Goal: Task Accomplishment & Management: Use online tool/utility

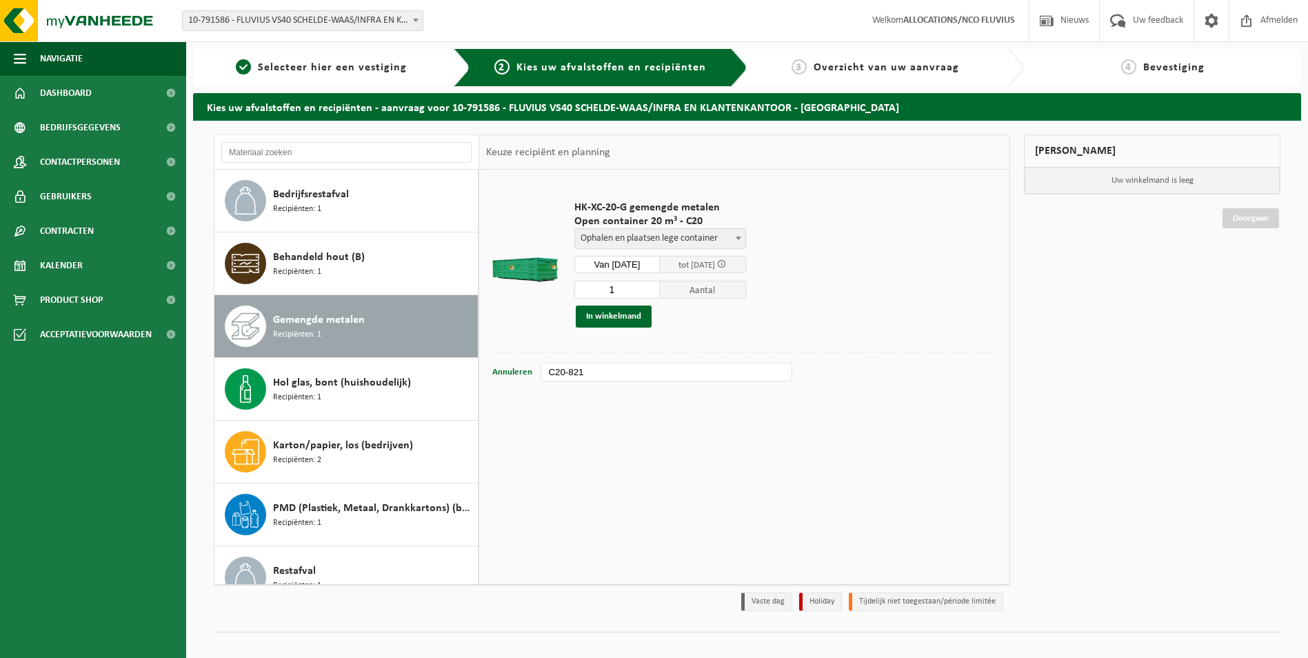
select select "P2PL-VEL-099386_HK-XC-20-GN-00_04-000017_46"
click at [624, 317] on button "In winkelmand" at bounding box center [614, 317] width 76 height 22
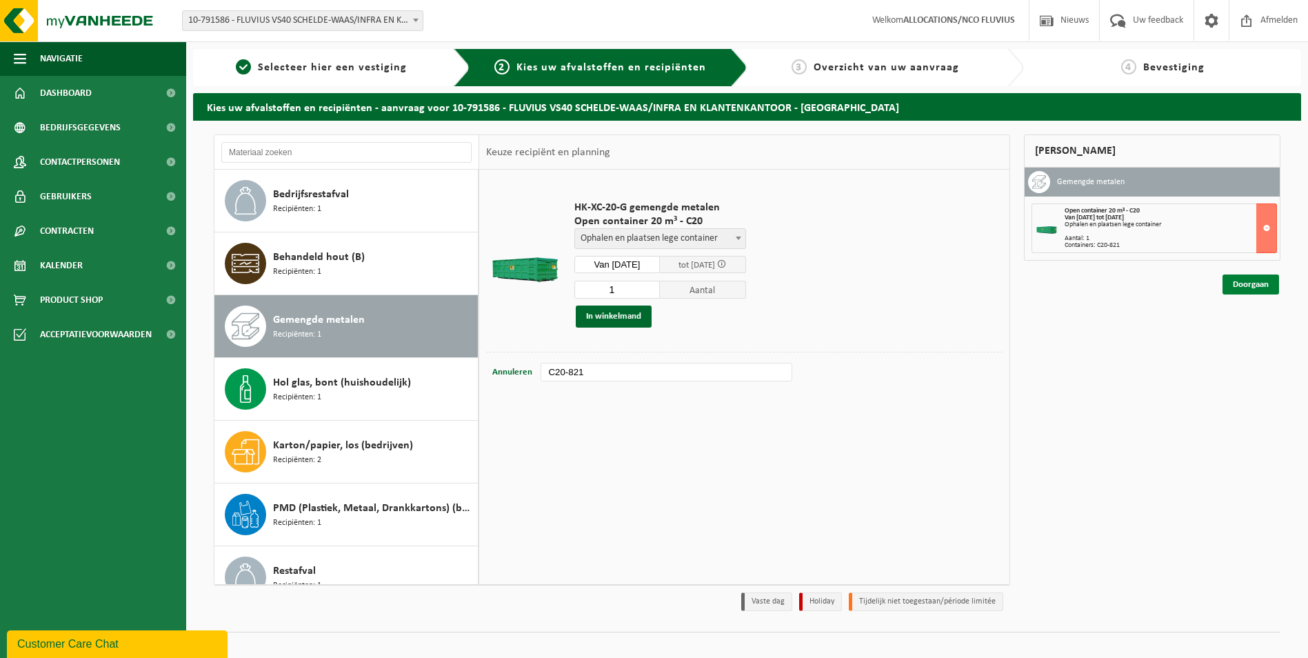
click at [1255, 283] on link "Doorgaan" at bounding box center [1251, 285] width 57 height 20
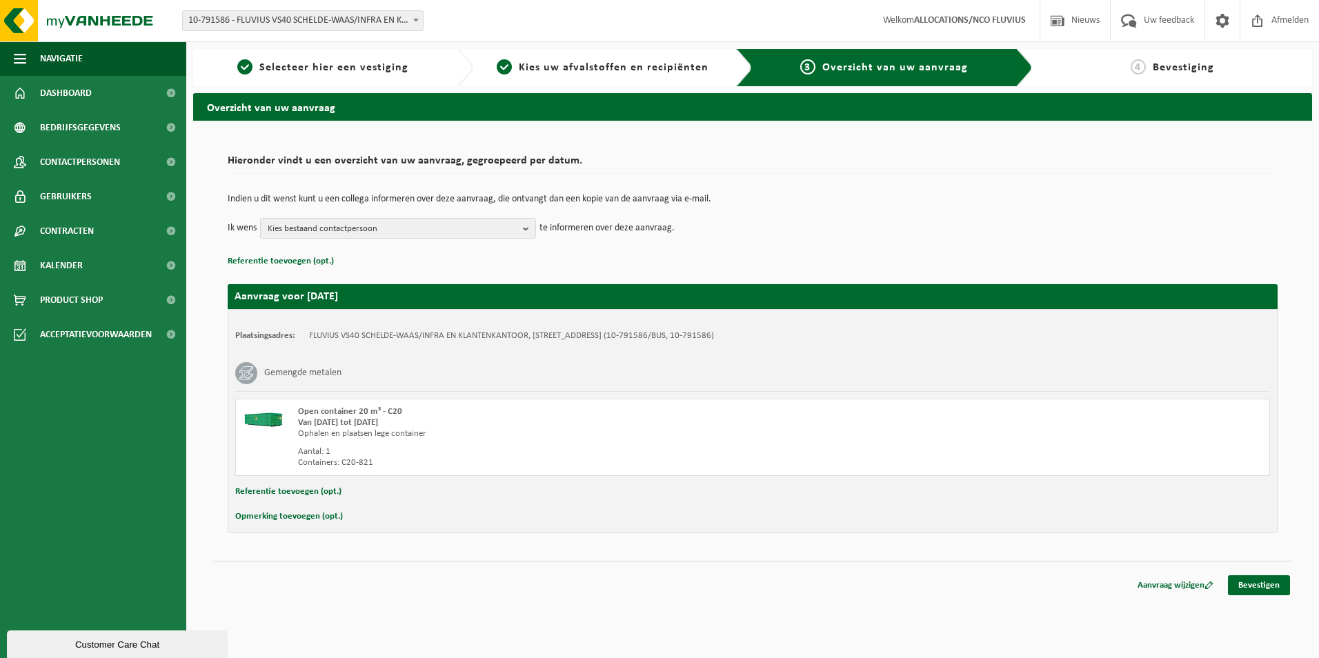
click at [282, 518] on button "Opmerking toevoegen (opt.)" at bounding box center [289, 517] width 108 height 18
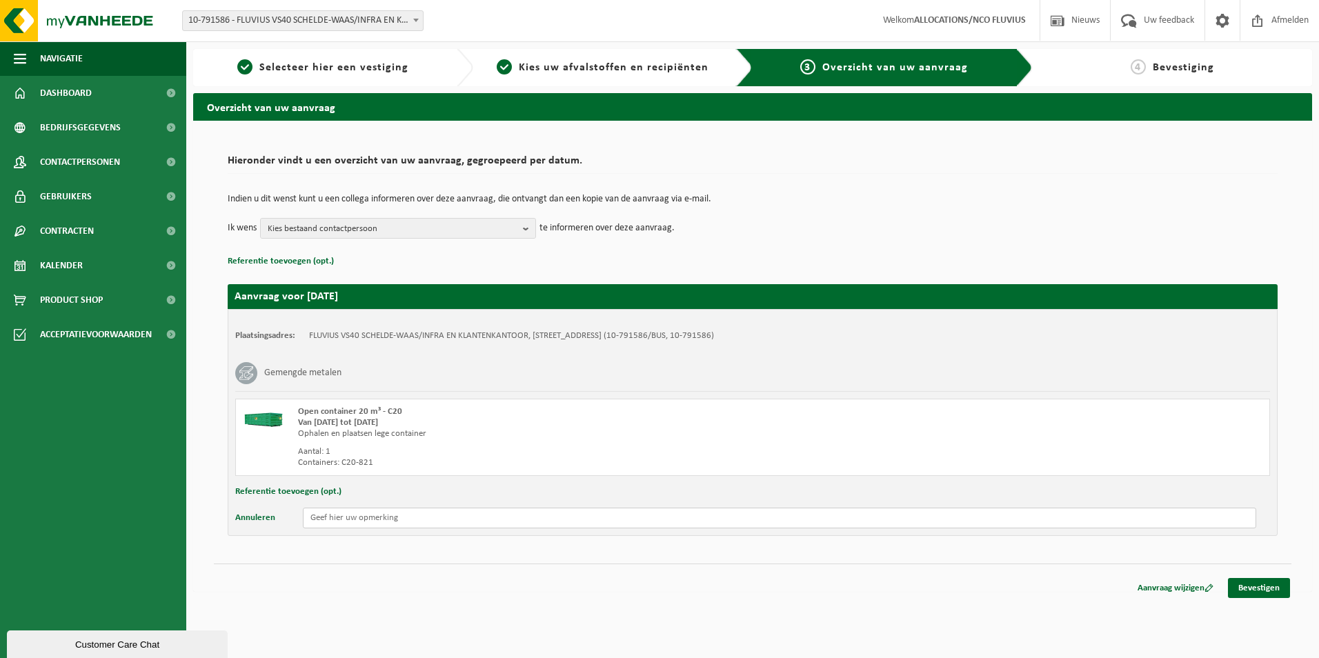
click at [323, 518] on input "text" at bounding box center [779, 518] width 953 height 21
type input "Gelieve een open afzetcontainer 40 m3 in de plaats te zetten aub."
click at [1269, 583] on link "Bevestigen" at bounding box center [1259, 588] width 62 height 20
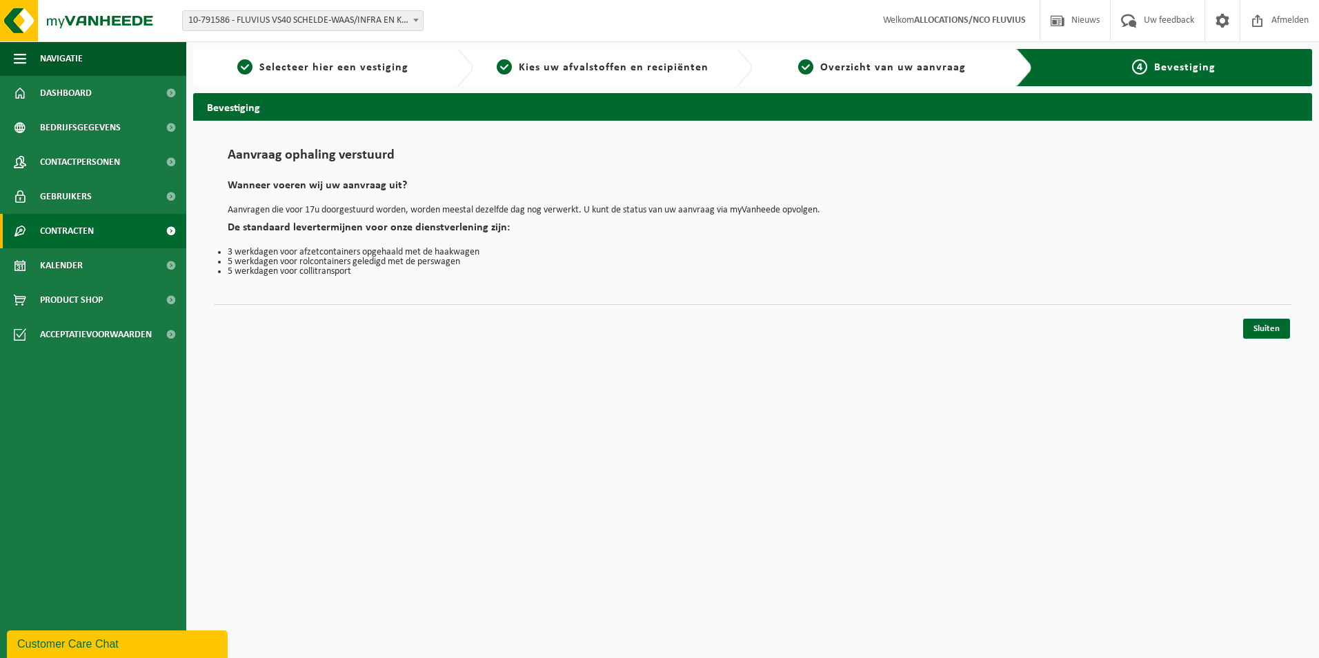
click at [52, 228] on span "Contracten" at bounding box center [67, 231] width 54 height 34
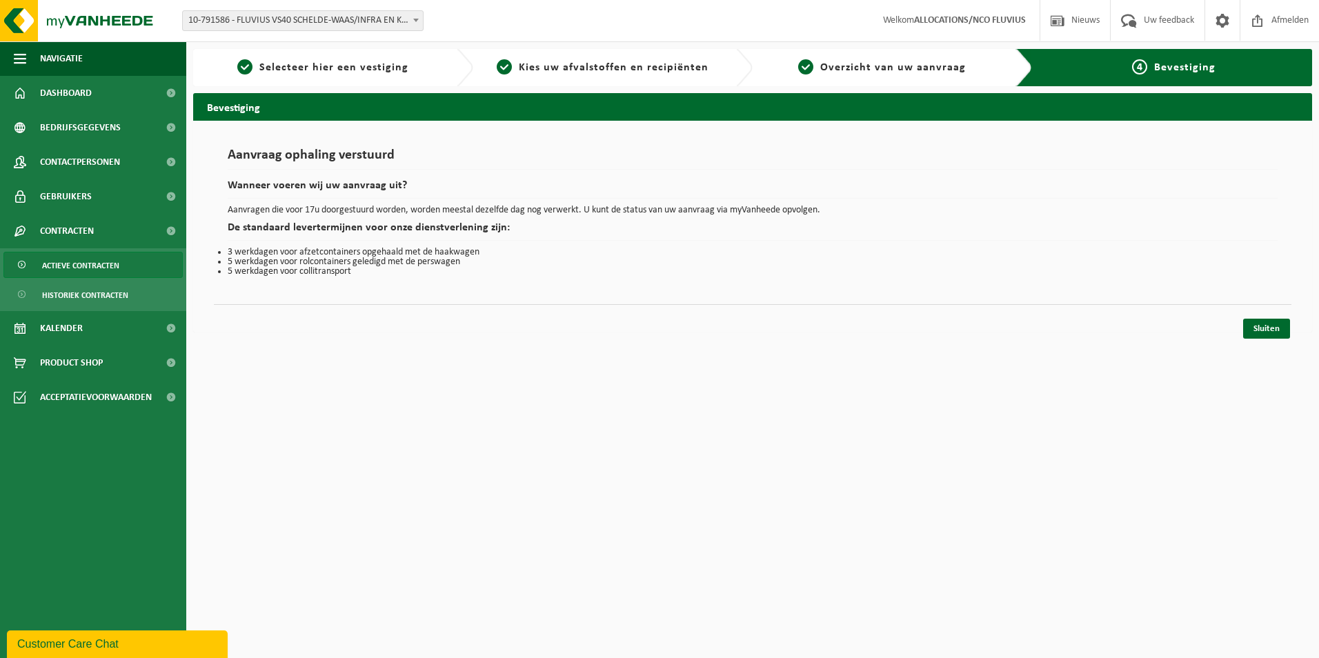
click at [84, 268] on span "Actieve contracten" at bounding box center [80, 265] width 77 height 26
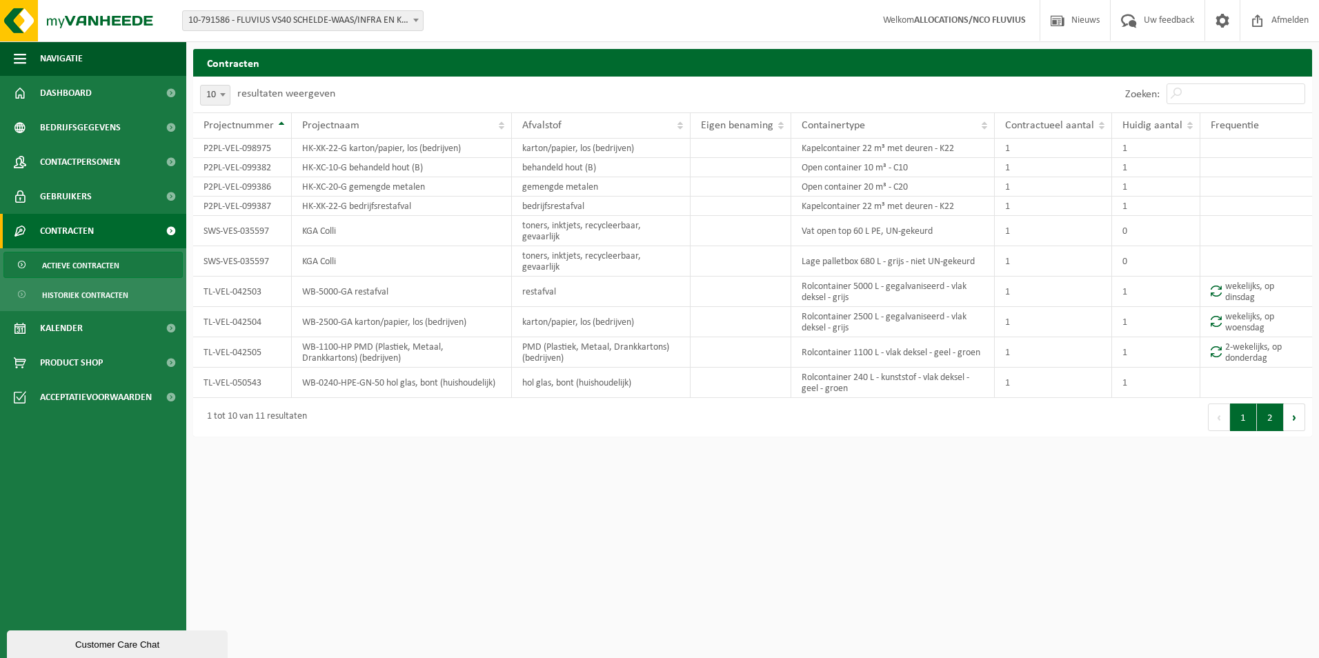
click at [1268, 404] on button "2" at bounding box center [1270, 418] width 27 height 28
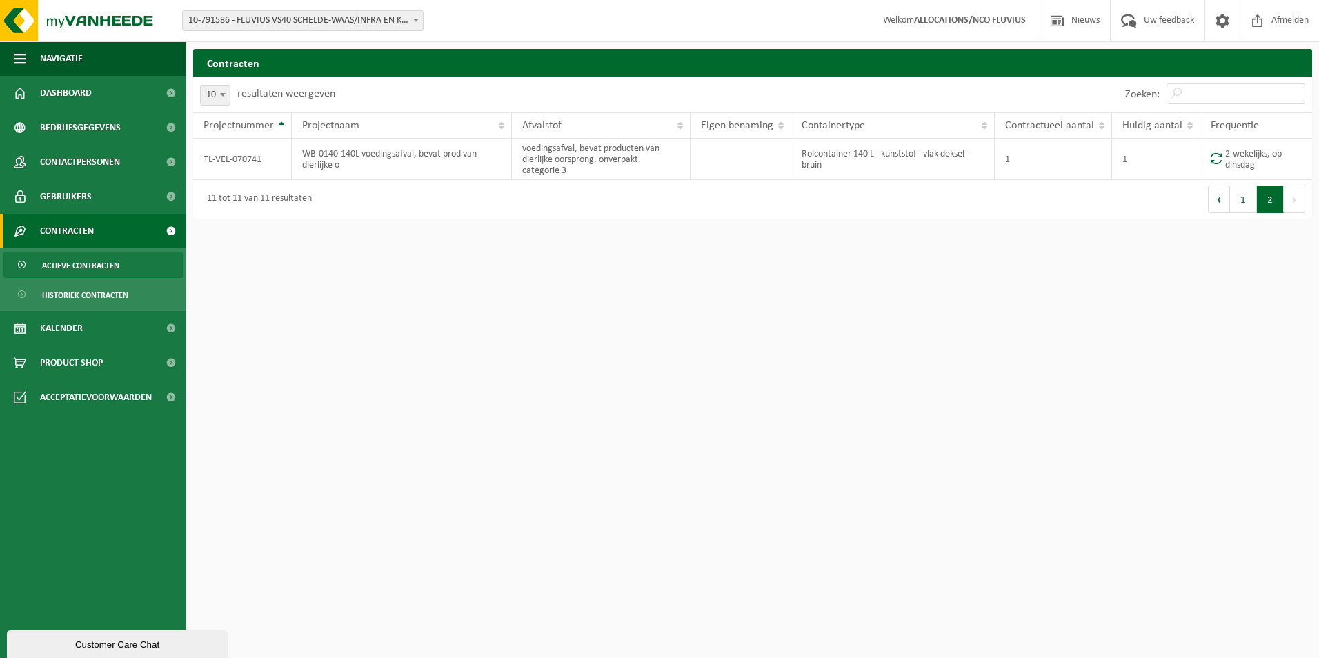
click at [389, 87] on div "10 25 50 100 10 resultaten weergeven" at bounding box center [472, 95] width 559 height 36
click at [1243, 195] on button "1" at bounding box center [1243, 200] width 27 height 28
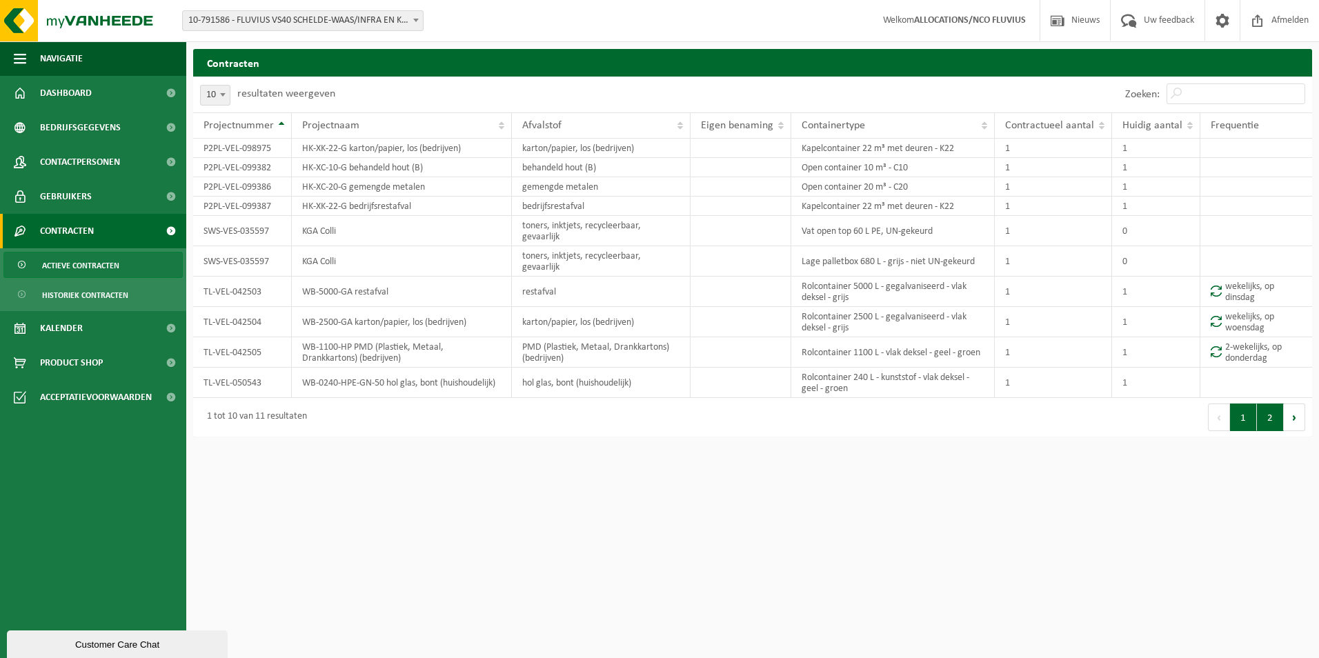
click at [1268, 404] on button "2" at bounding box center [1270, 418] width 27 height 28
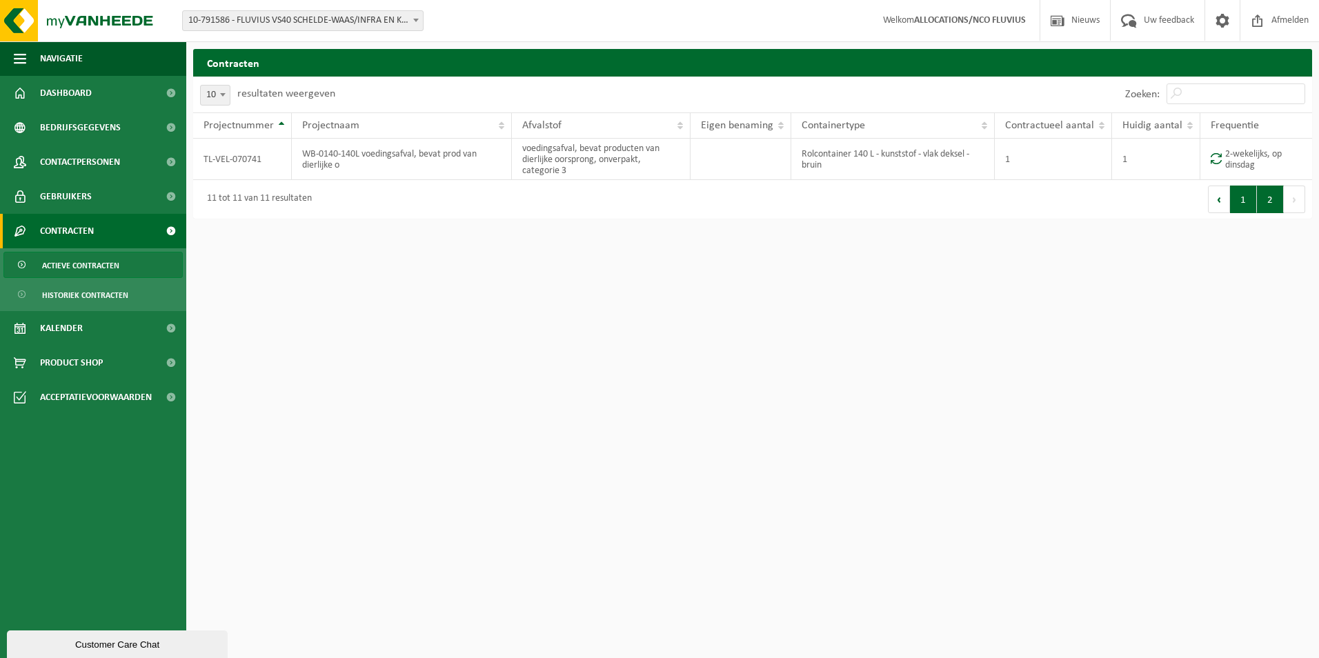
click at [1240, 205] on button "1" at bounding box center [1243, 200] width 27 height 28
